Goal: Task Accomplishment & Management: Manage account settings

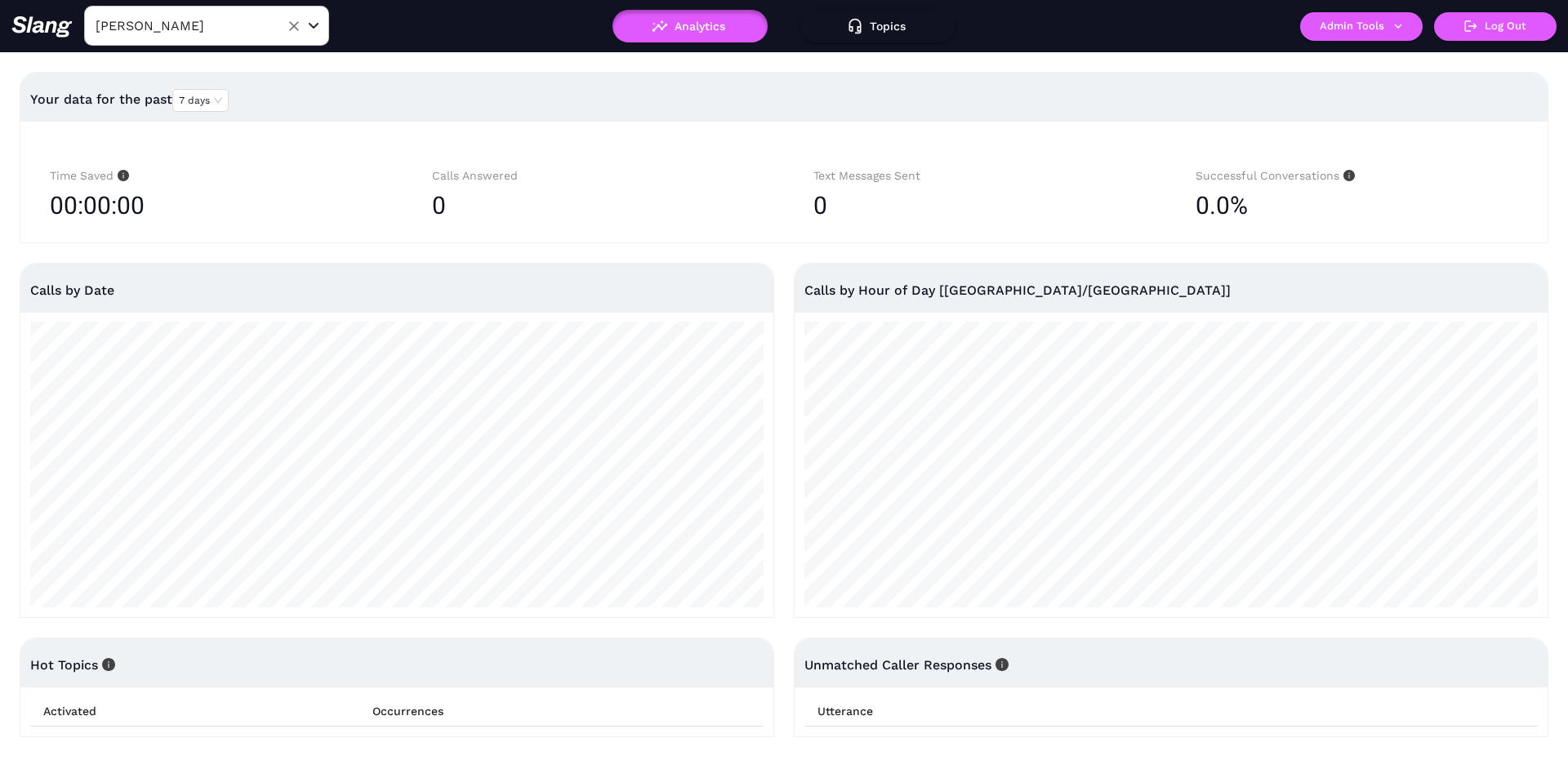
click at [271, 15] on div "[PERSON_NAME] ​" at bounding box center [206, 25] width 245 height 40
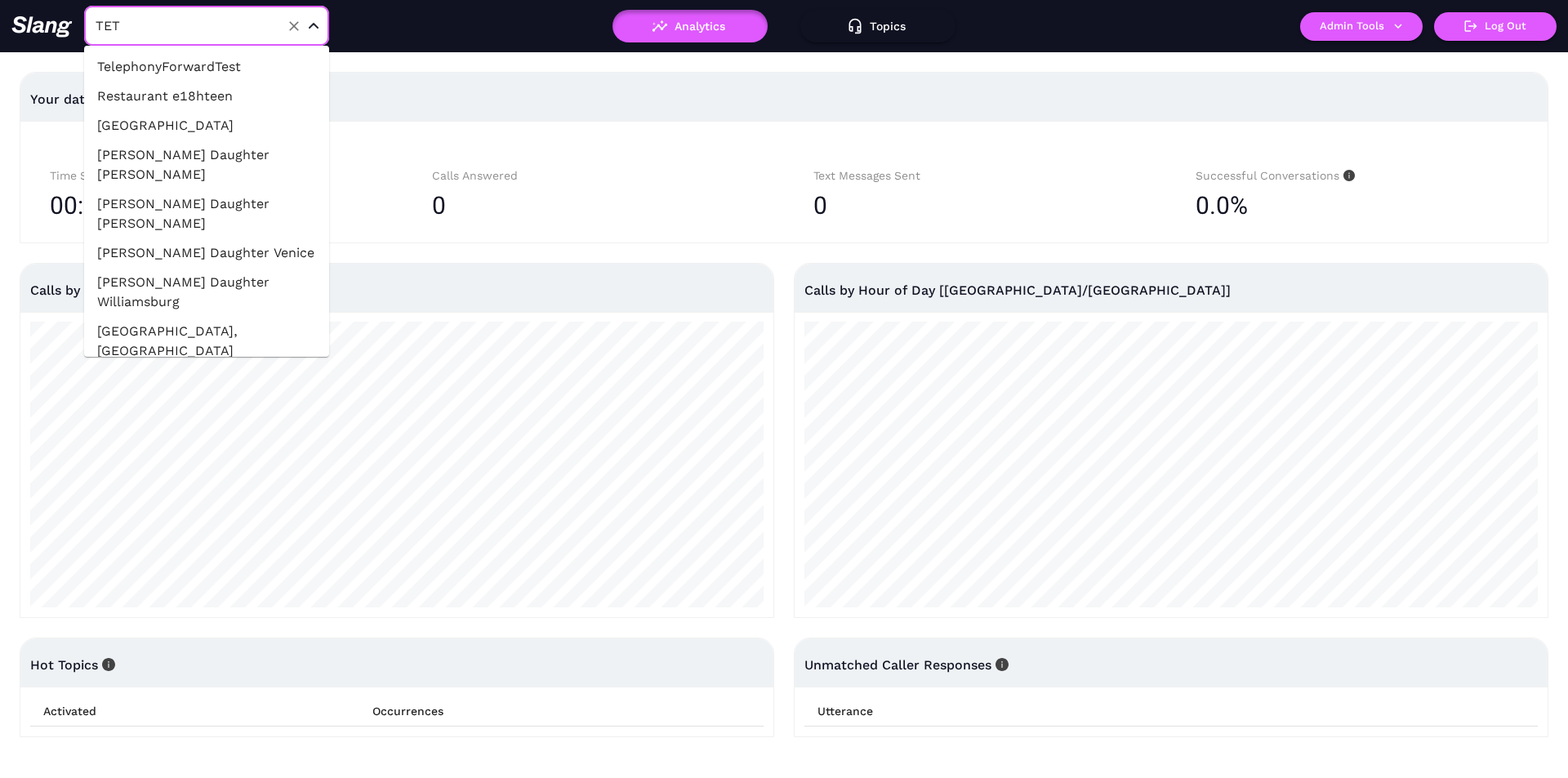
type input "TETT"
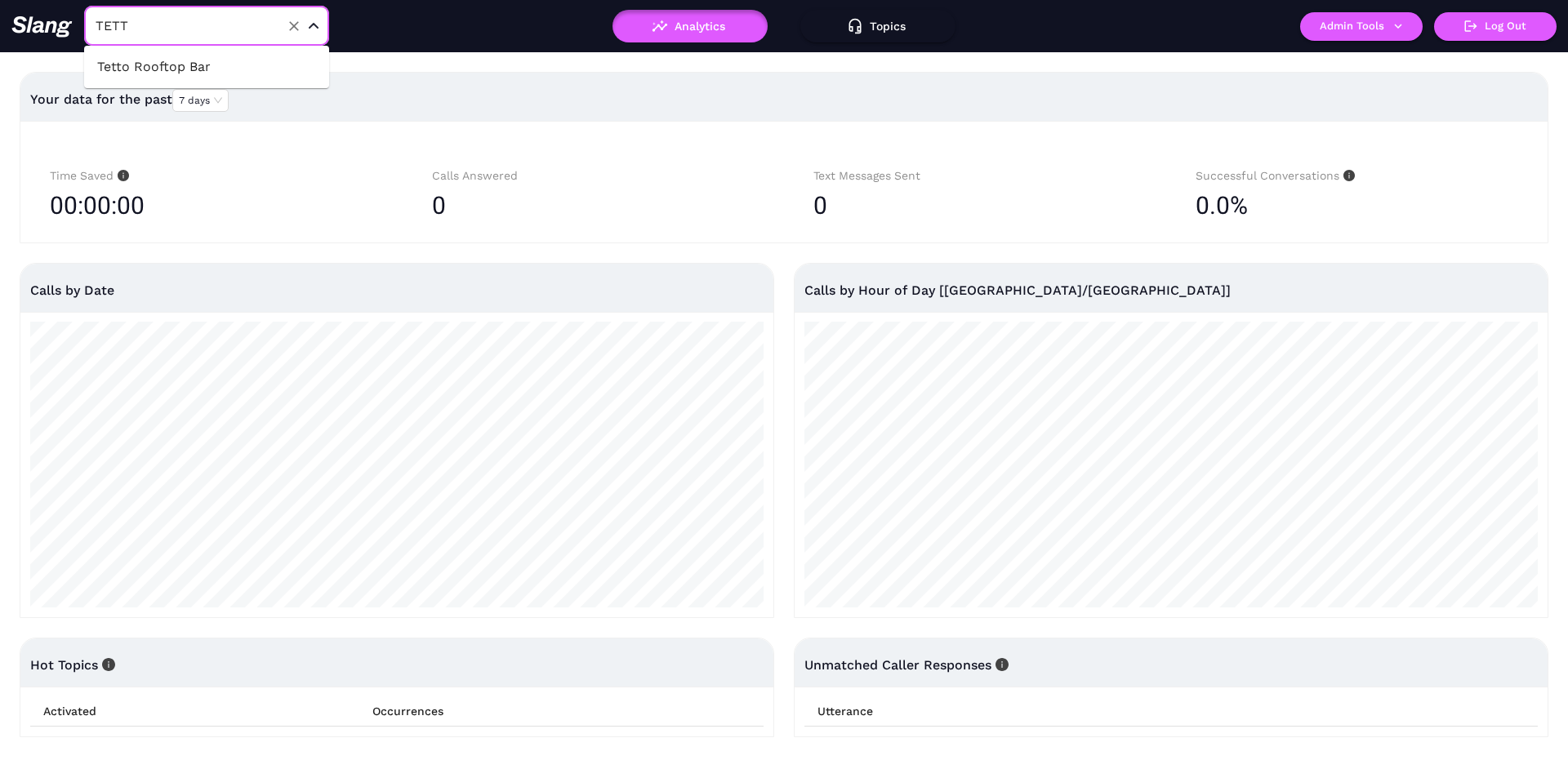
click at [213, 69] on li "Tetto Rooftop Bar" at bounding box center [206, 66] width 245 height 29
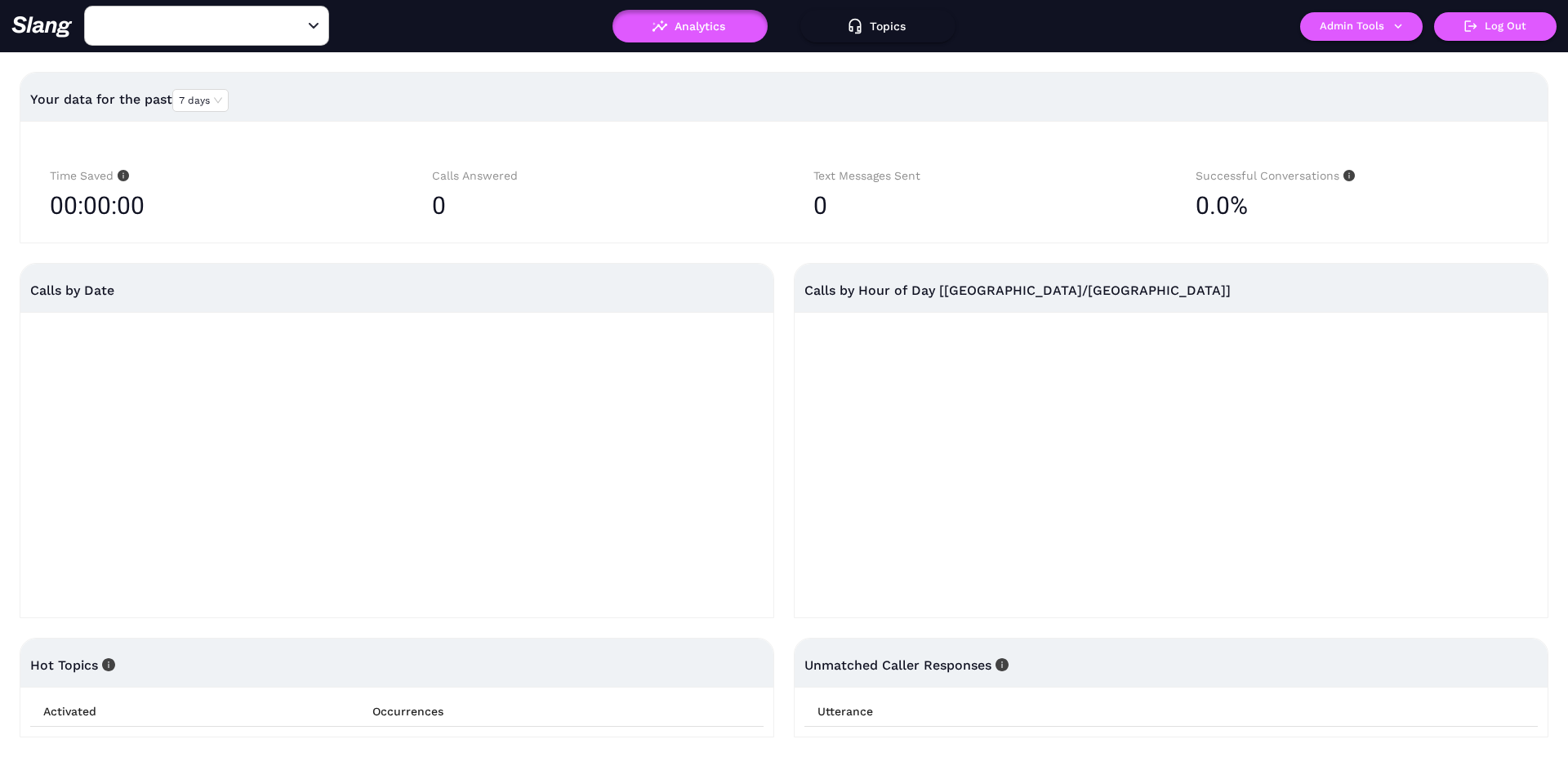
type input "Tetto Rooftop Bar"
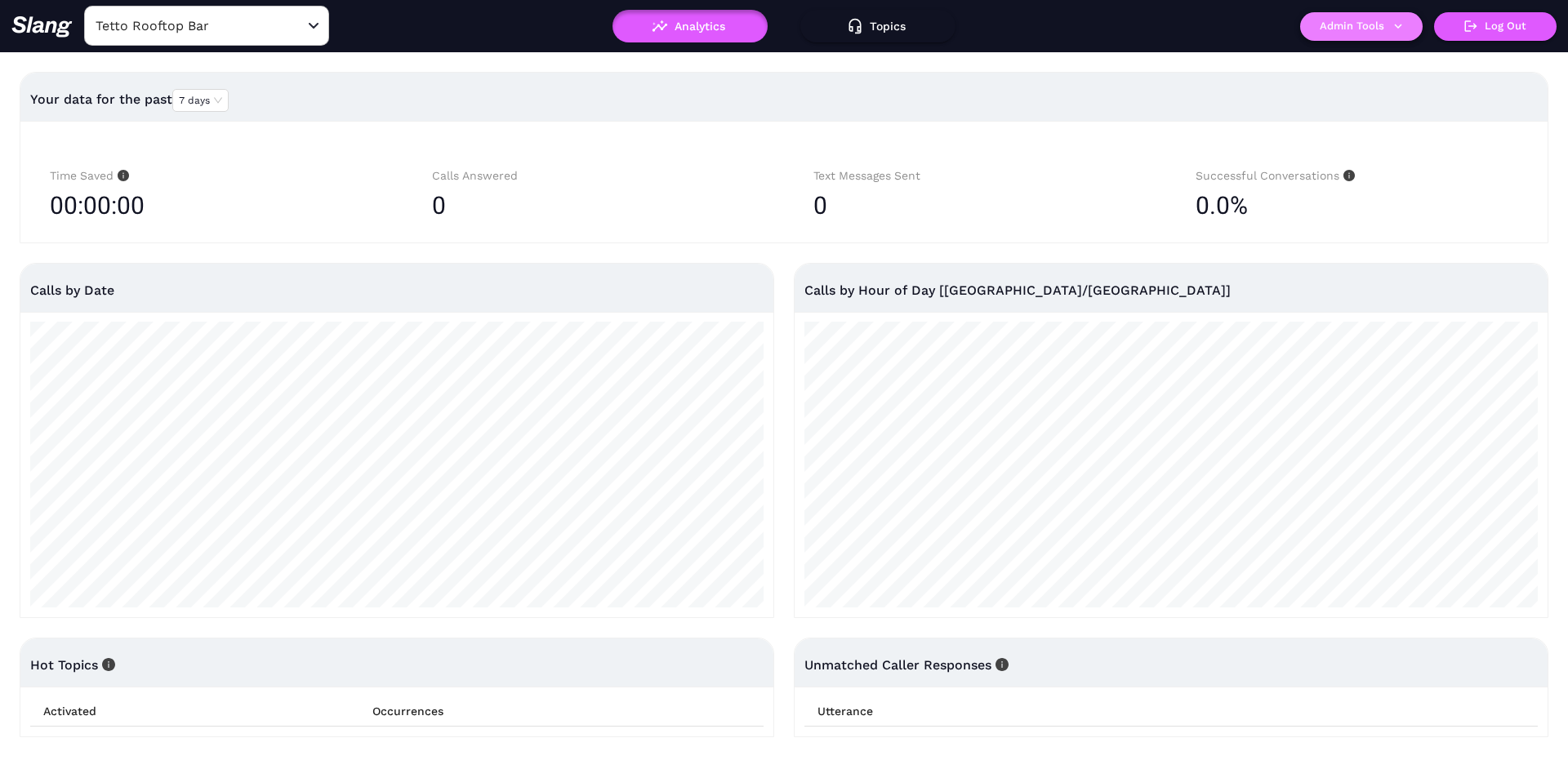
click at [1321, 26] on button "Admin Tools" at bounding box center [1361, 26] width 123 height 28
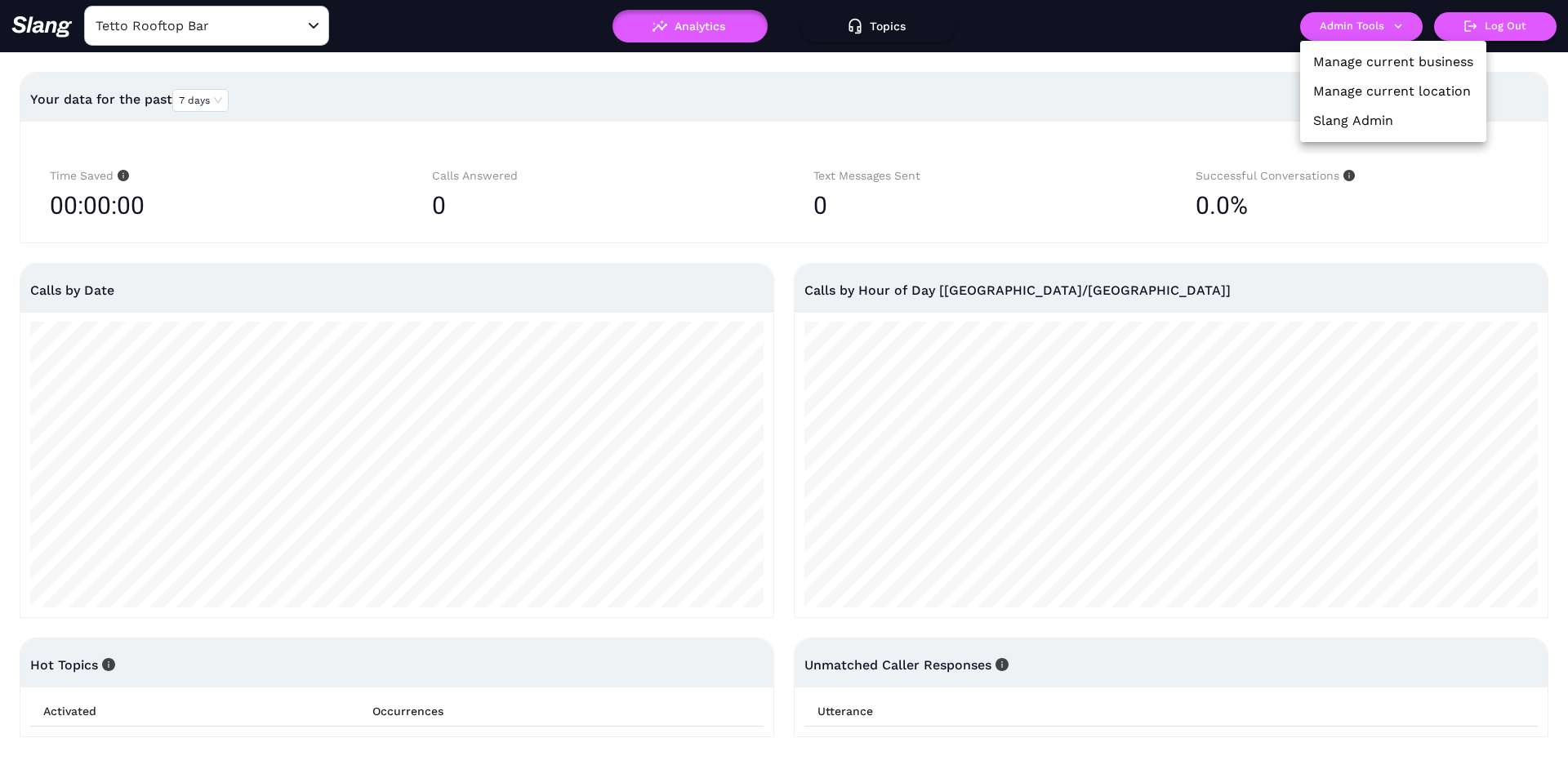
click at [1329, 93] on link "Manage current location" at bounding box center [1391, 91] width 158 height 20
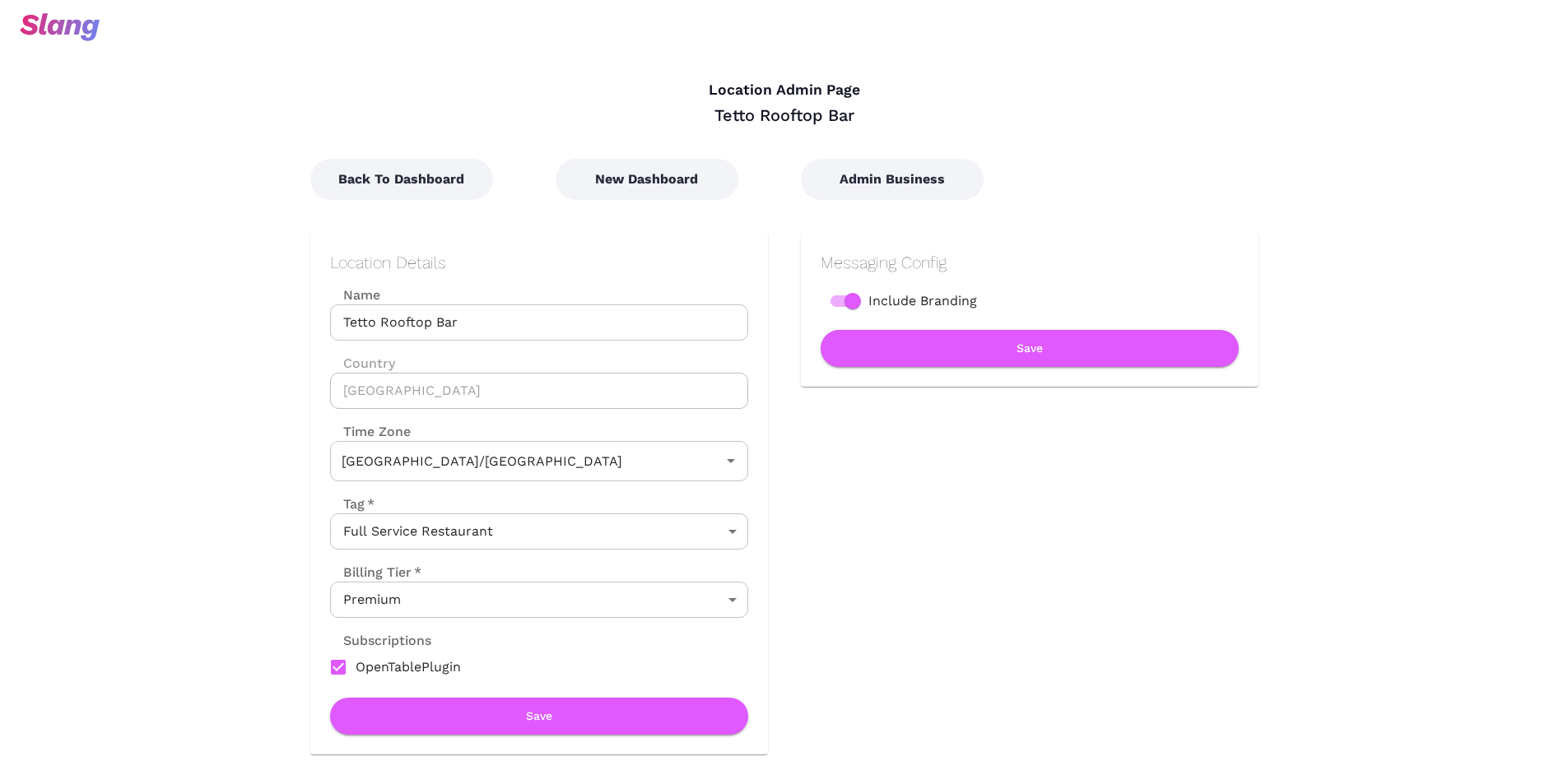
type input "Australian EST (Brisbane)"
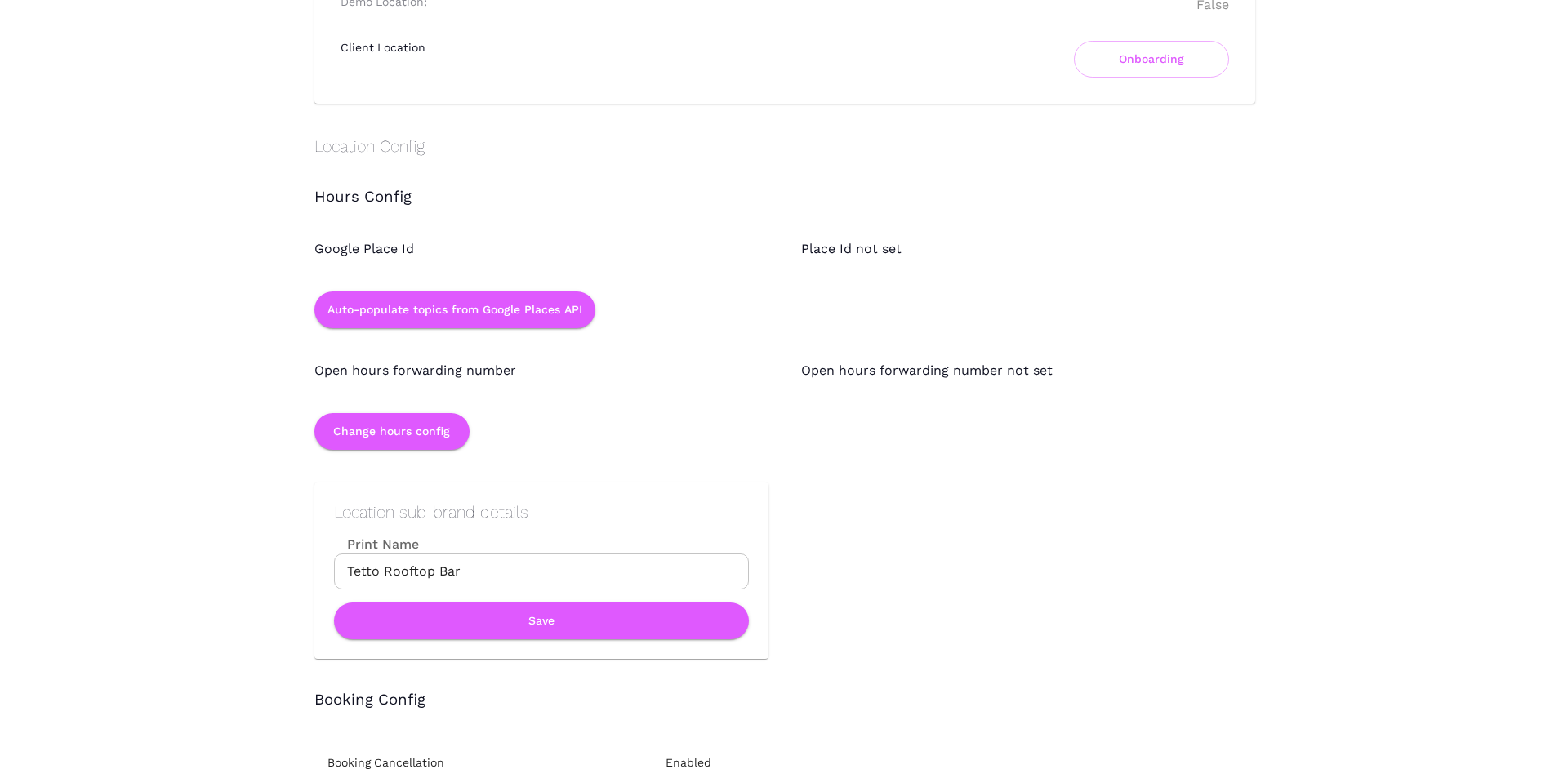
scroll to position [1388, 0]
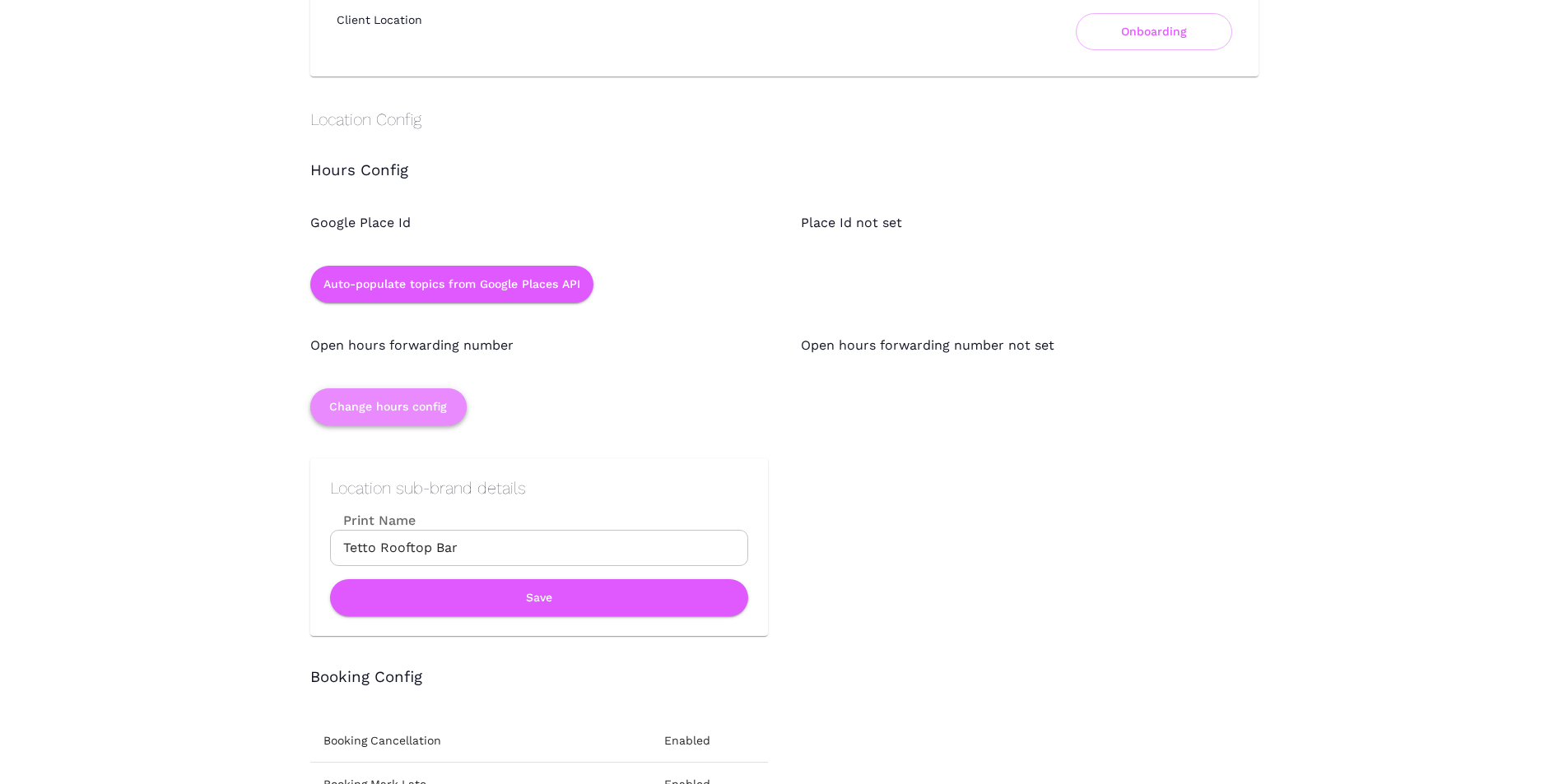
click at [409, 413] on button "Change hours config" at bounding box center [388, 406] width 156 height 37
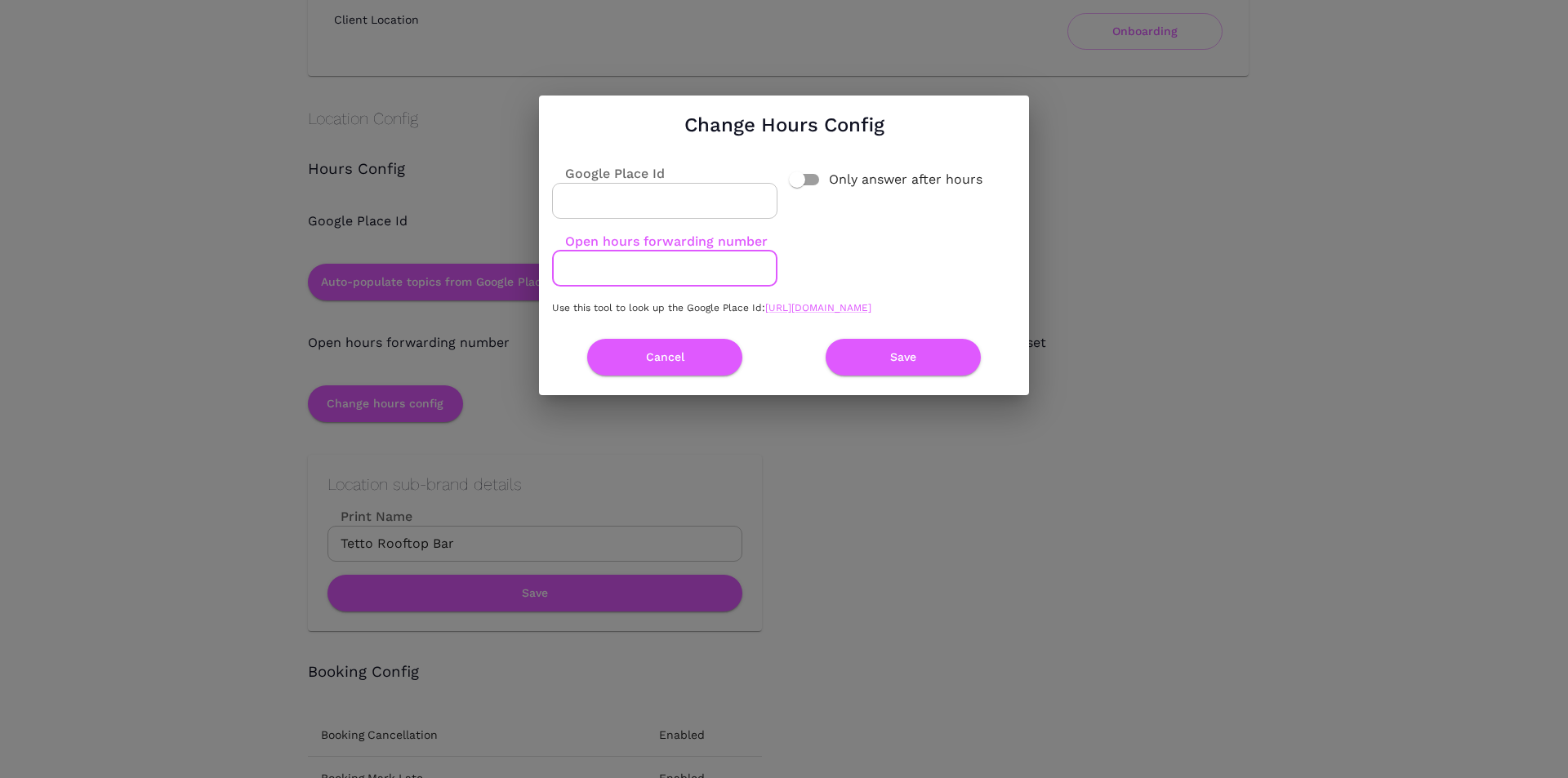
click at [593, 250] on input "Open hours forwarding number" at bounding box center [664, 268] width 226 height 36
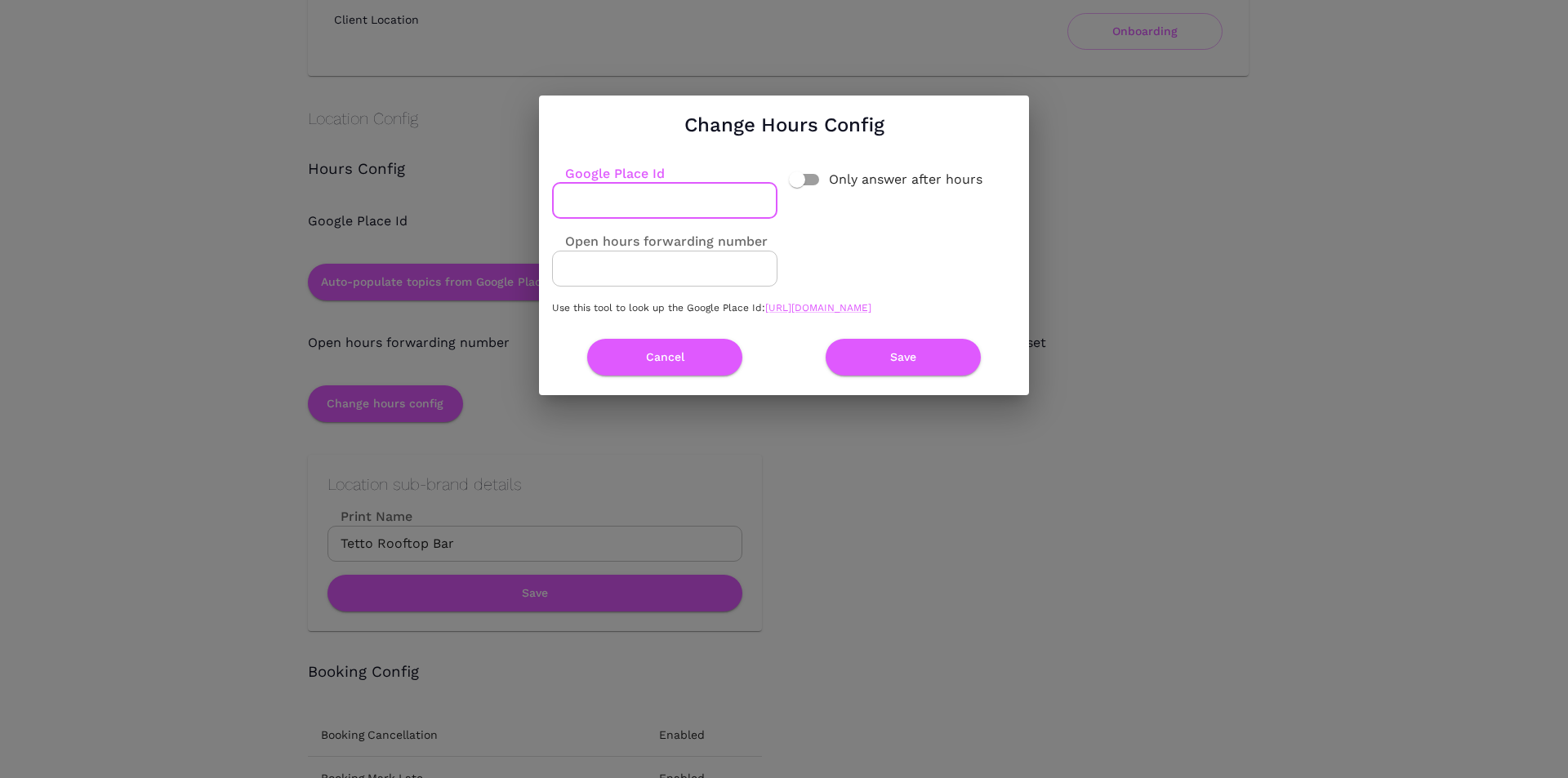
click at [605, 194] on input "Google Place Id" at bounding box center [664, 201] width 226 height 36
paste input "ChIJ--er3QNXkWsRWFzCMpyC7Es"
type input "ChIJ--er3QNXkWsRWFzCMpyC7Es"
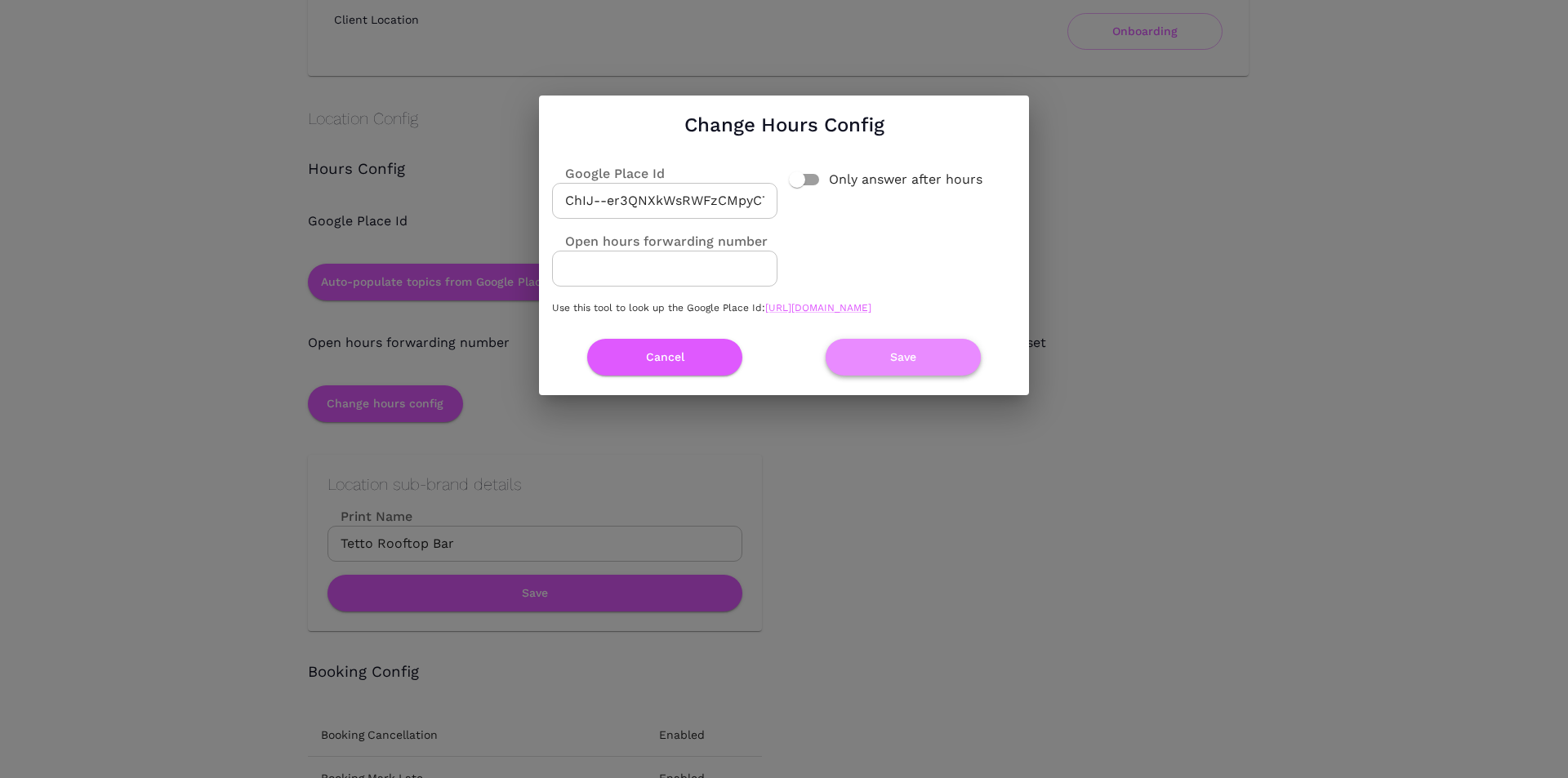
click at [852, 357] on button "Save" at bounding box center [903, 357] width 155 height 37
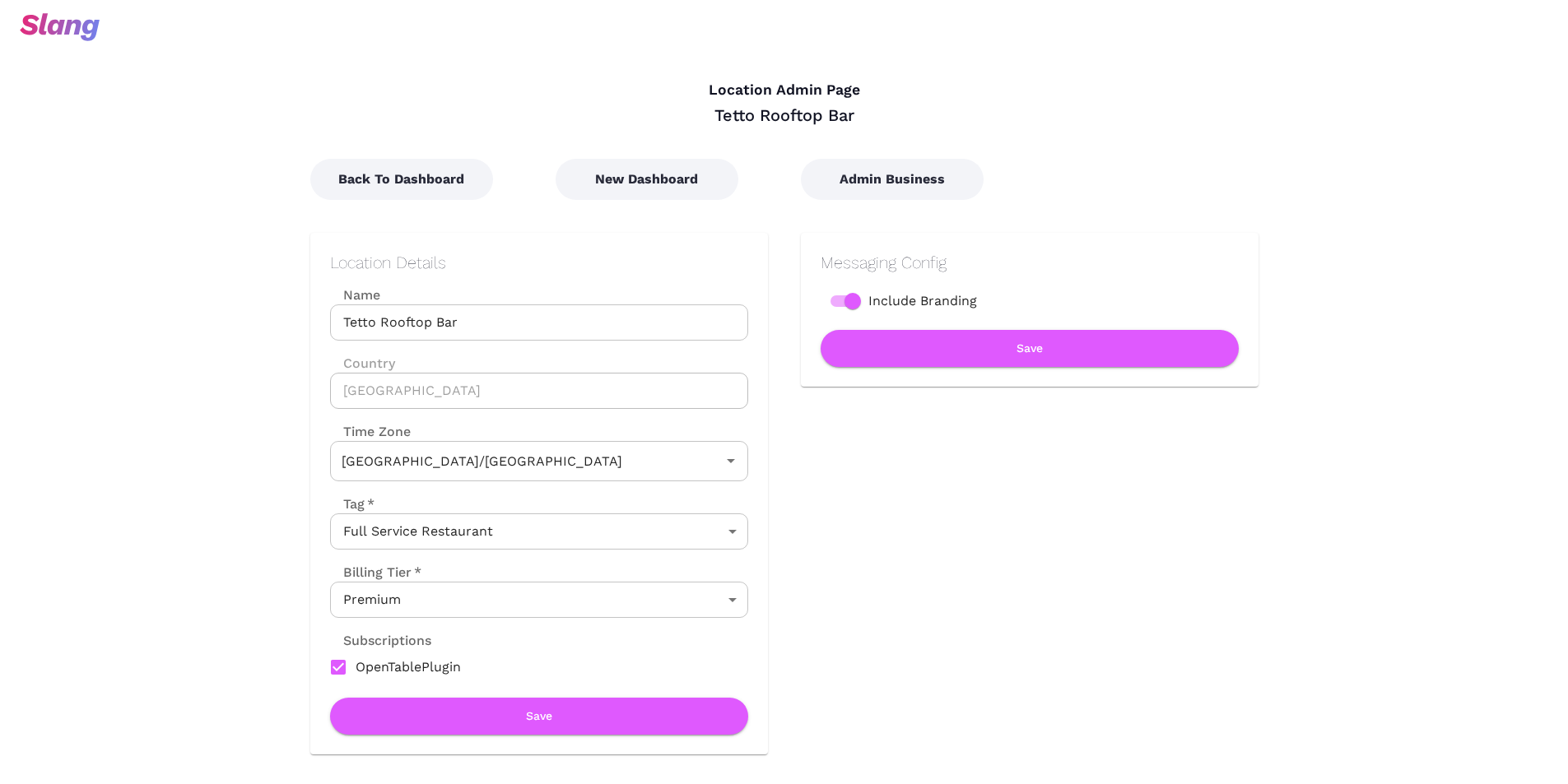
type input "Australian EST (Brisbane)"
